Goal: Find specific page/section

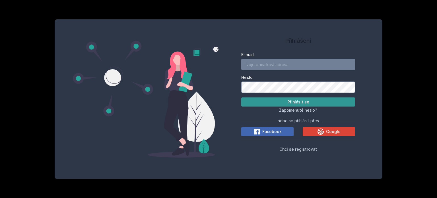
type input "[EMAIL_ADDRESS][DOMAIN_NAME]"
click at [271, 103] on button "Přihlásit se" at bounding box center [298, 101] width 114 height 9
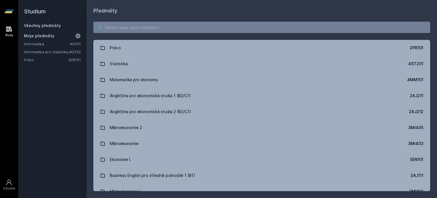
click at [125, 25] on input "search" at bounding box center [261, 27] width 337 height 11
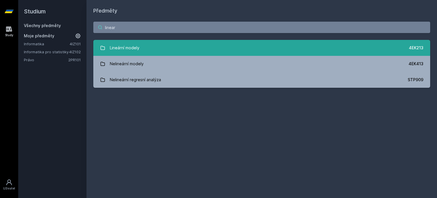
type input "linear"
click at [121, 52] on div "Lineární modely" at bounding box center [125, 47] width 30 height 11
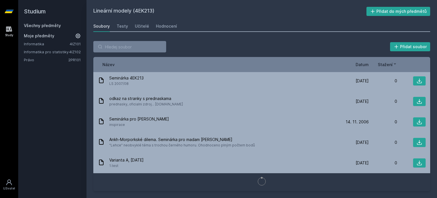
scroll to position [514, 0]
